Goal: Transaction & Acquisition: Purchase product/service

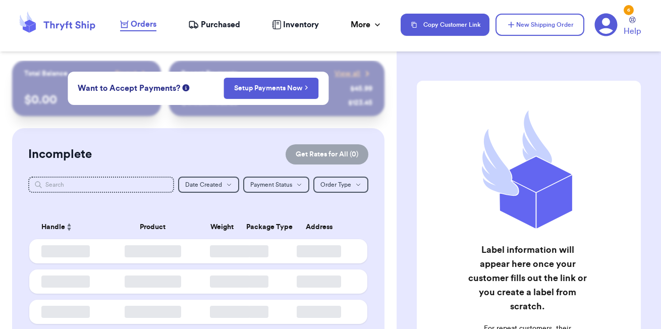
checkbox input "false"
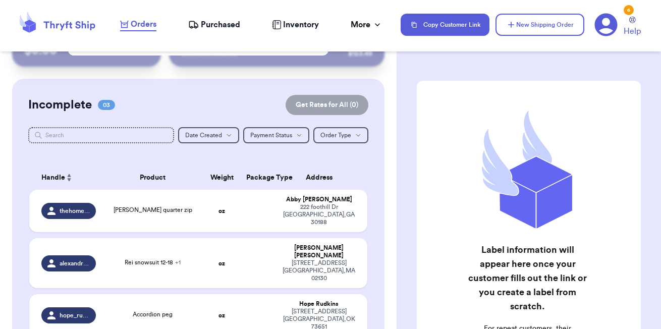
scroll to position [66, 0]
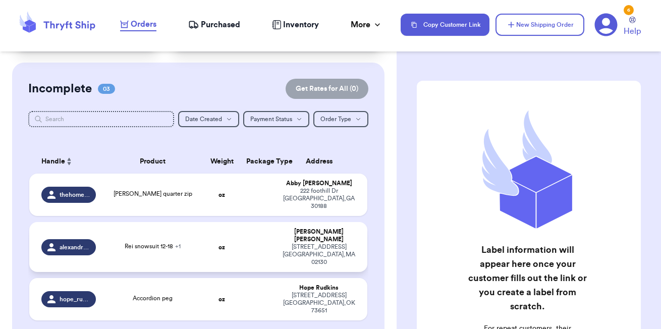
click at [164, 295] on span "Accordion peg" at bounding box center [153, 298] width 40 height 6
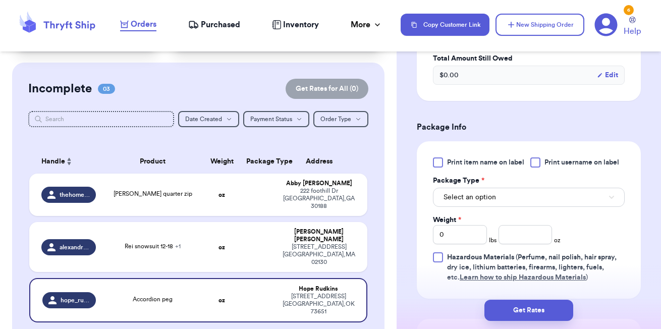
scroll to position [395, 0]
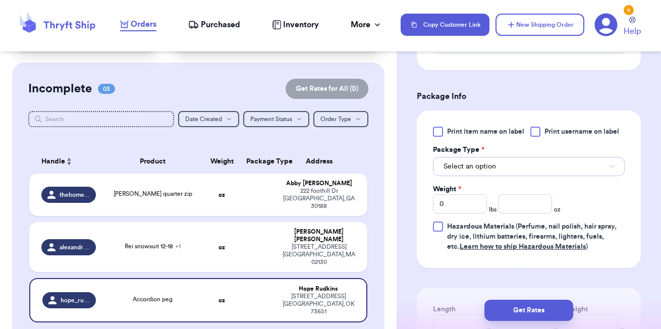
click at [486, 163] on button "Select an option" at bounding box center [529, 166] width 192 height 19
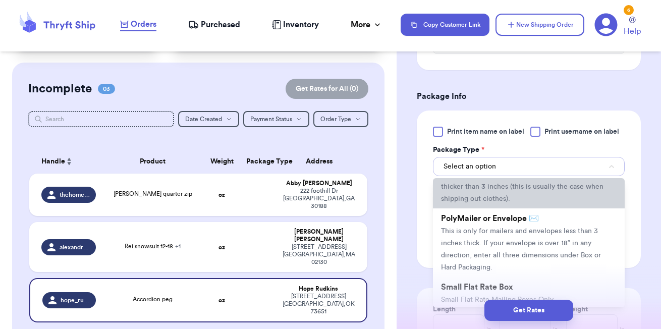
scroll to position [47, 0]
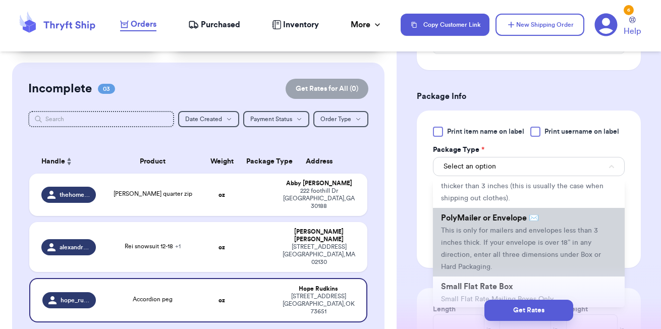
click at [528, 241] on li "PolyMailer or Envelope ✉️ This is only for mailers and envelopes less than 3 in…" at bounding box center [529, 242] width 192 height 69
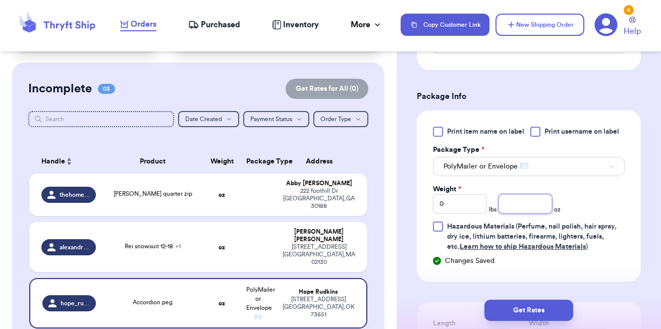
click at [536, 210] on input "number" at bounding box center [526, 203] width 54 height 19
type input ".89"
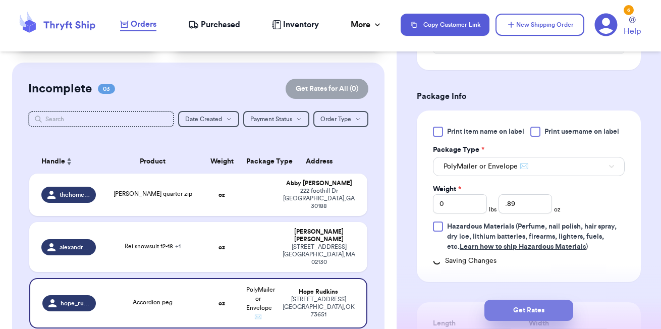
click at [539, 310] on button "Get Rates" at bounding box center [529, 310] width 89 height 21
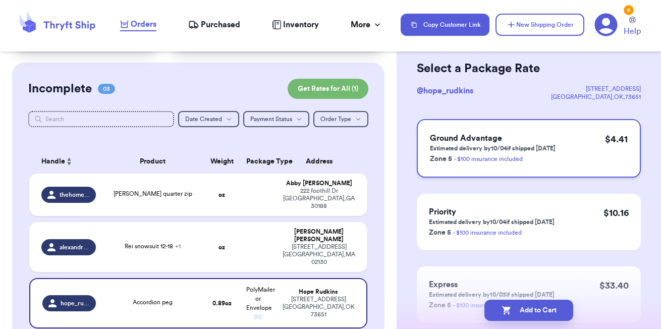
scroll to position [61, 0]
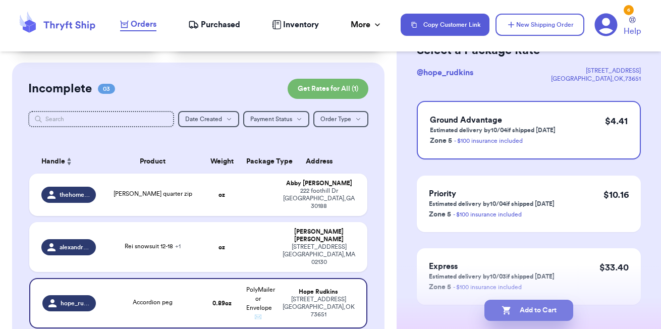
click at [541, 311] on button "Add to Cart" at bounding box center [529, 310] width 89 height 21
